Goal: Information Seeking & Learning: Understand process/instructions

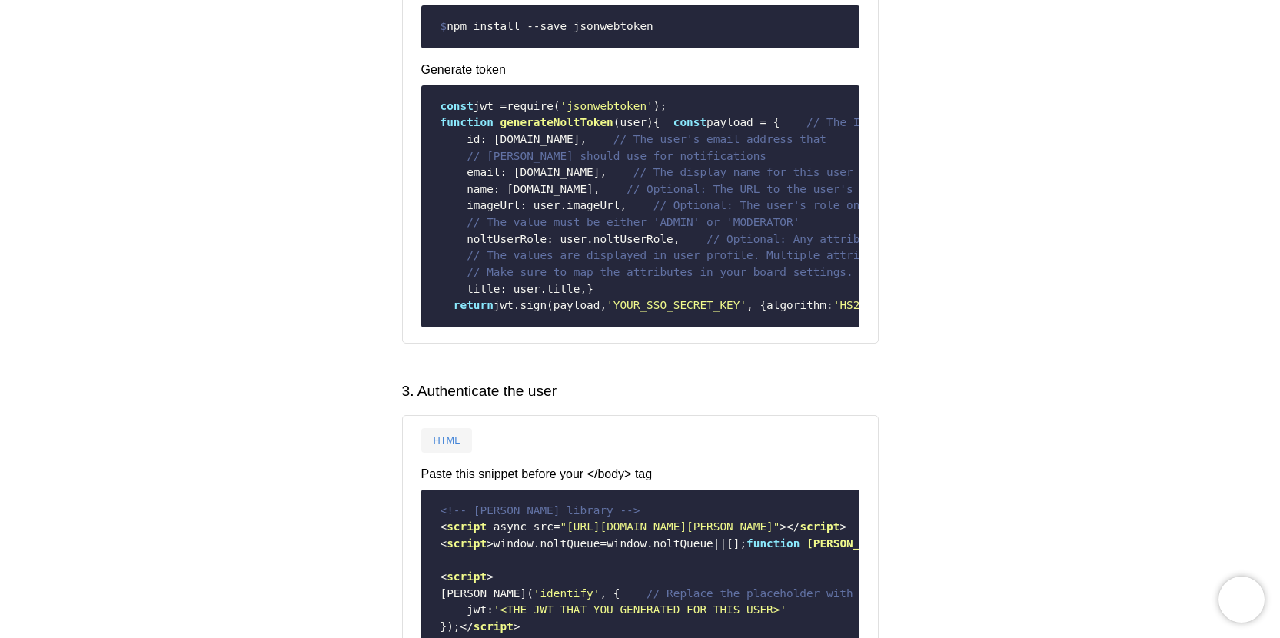
scroll to position [658, 0]
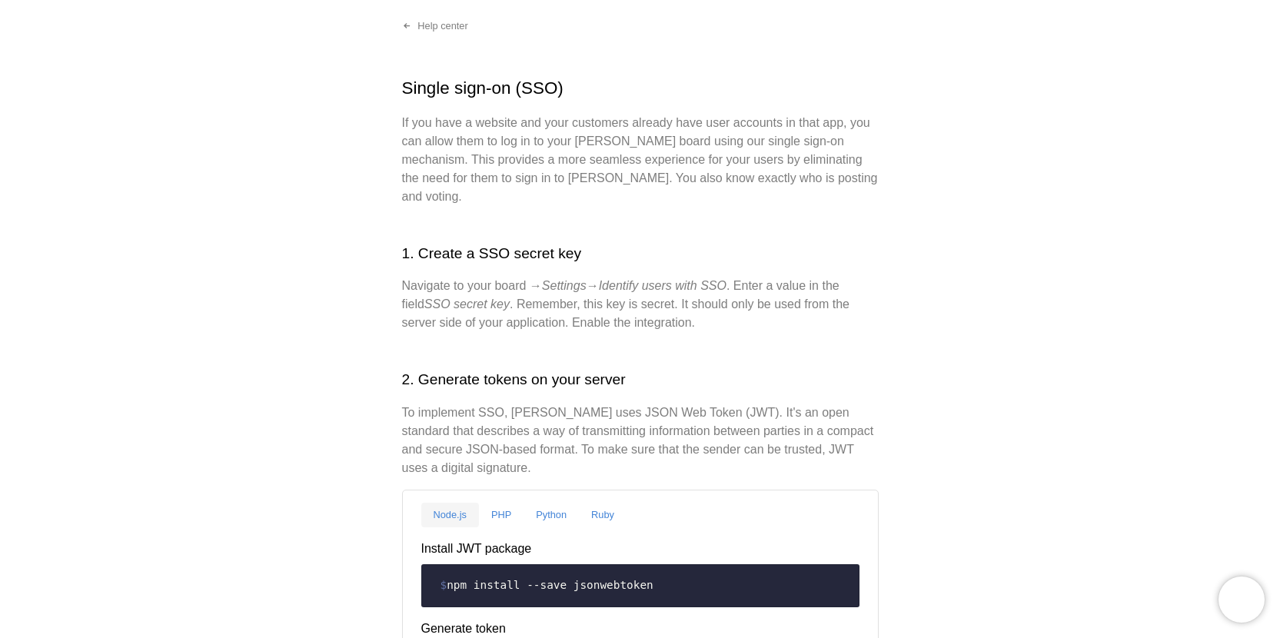
scroll to position [113, 0]
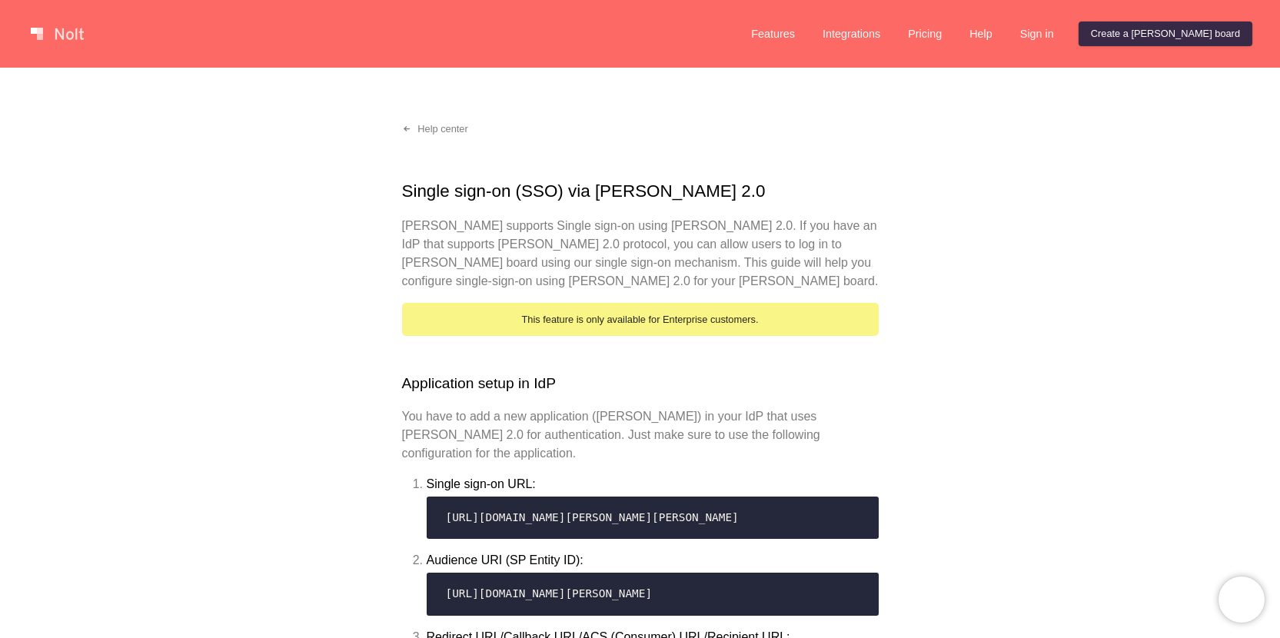
click at [557, 321] on div "This feature is only available for Enterprise customers." at bounding box center [640, 319] width 477 height 33
click at [1202, 35] on link "Create a Nolt board" at bounding box center [1166, 34] width 174 height 25
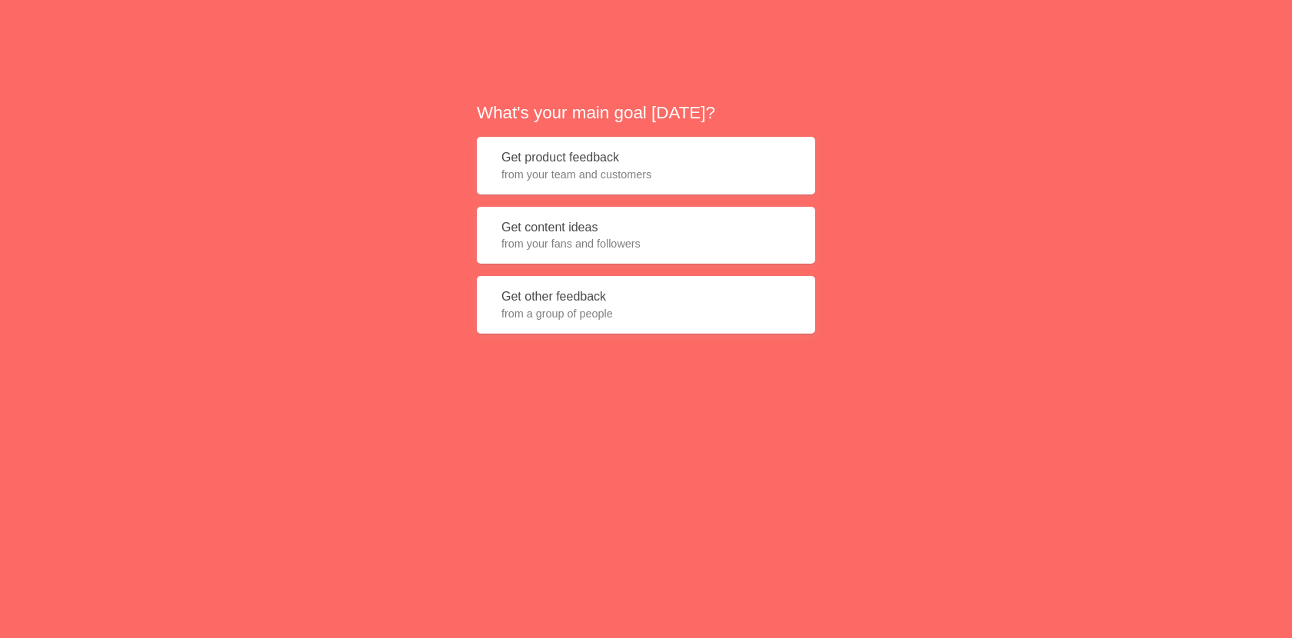
click at [602, 175] on span "from your team and customers" at bounding box center [645, 174] width 289 height 15
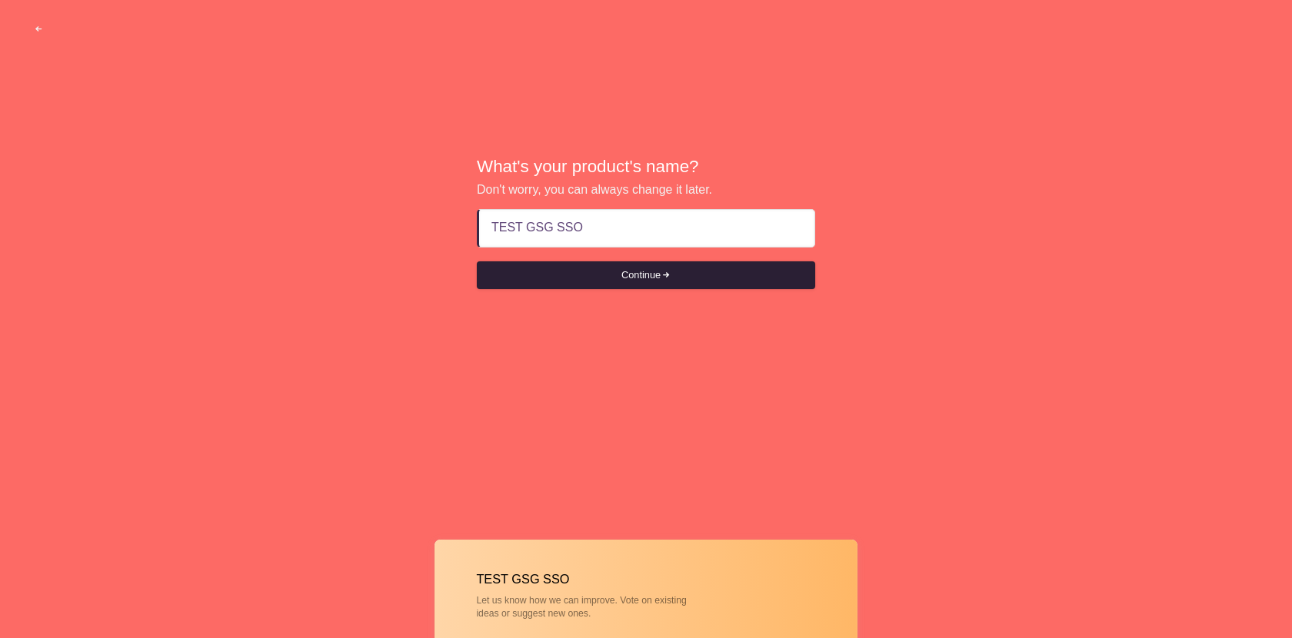
click at [656, 279] on button "Continue" at bounding box center [646, 275] width 338 height 28
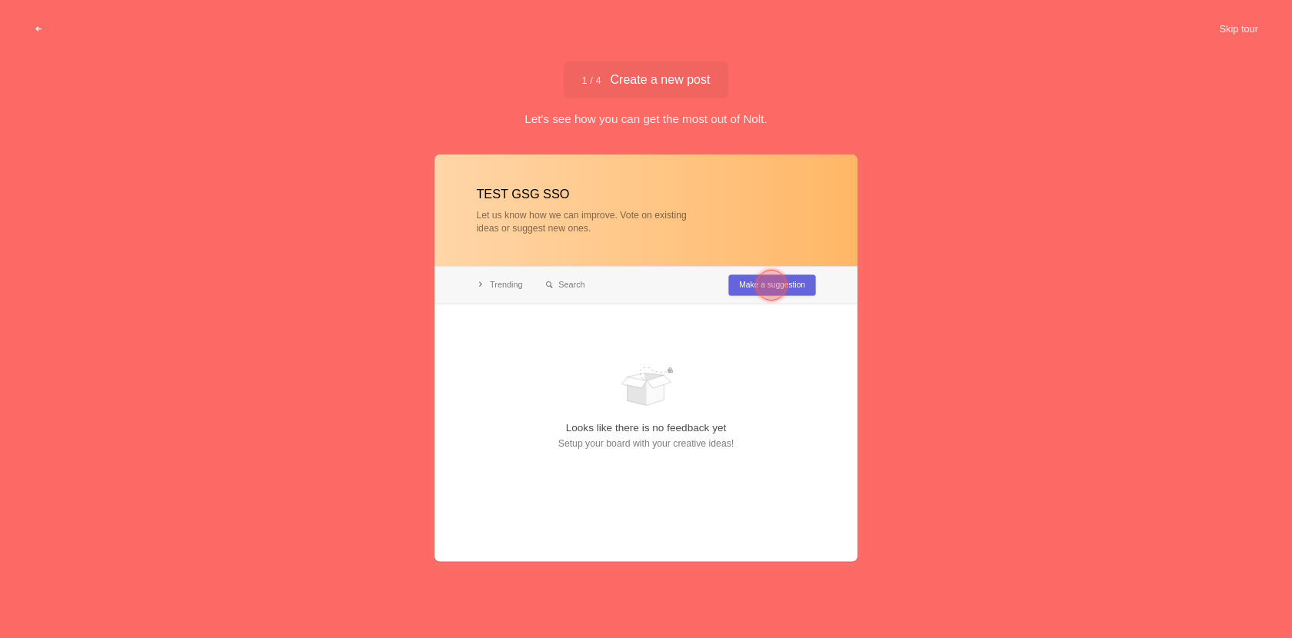
type input "TEST GSG SSO"
click at [780, 284] on div at bounding box center [771, 285] width 31 height 31
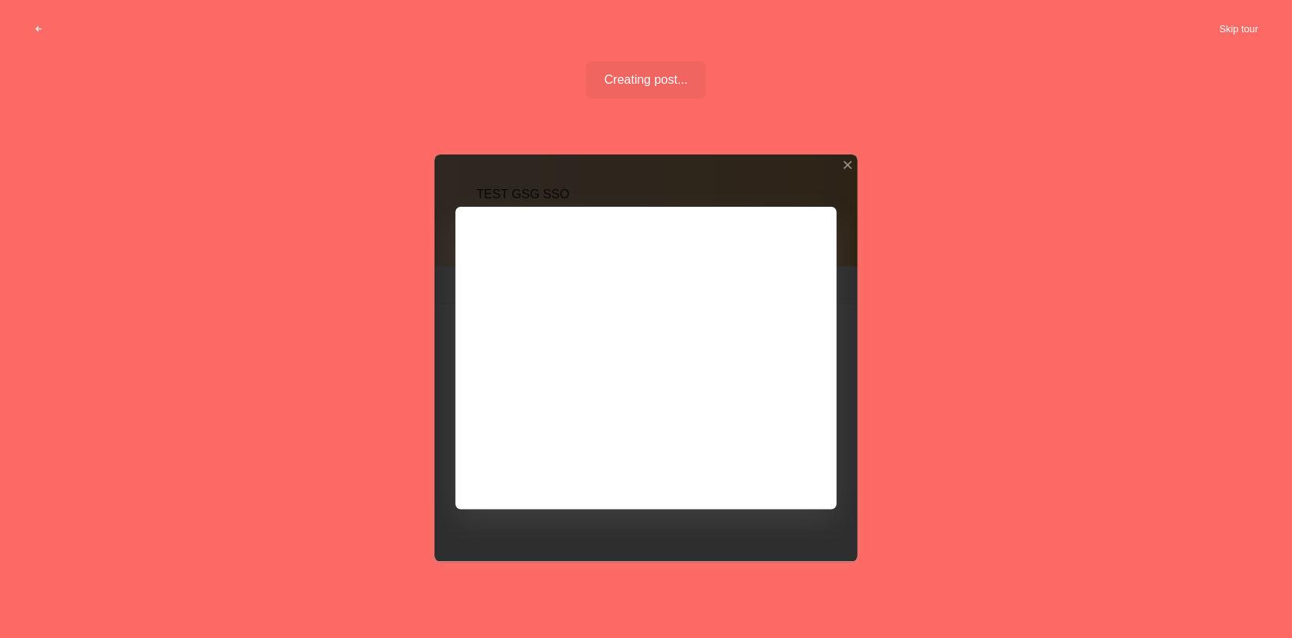
click at [1249, 29] on button "Skip tour" at bounding box center [1238, 29] width 76 height 28
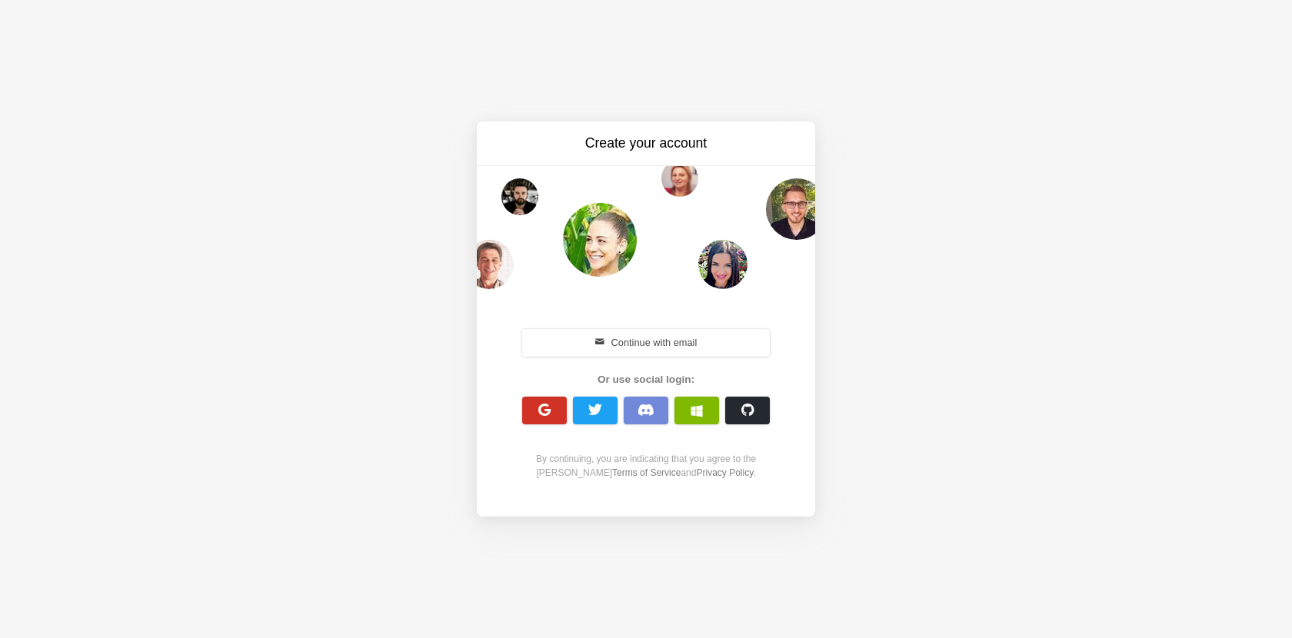
click at [541, 417] on span "button" at bounding box center [544, 410] width 15 height 15
